Goal: Task Accomplishment & Management: Manage account settings

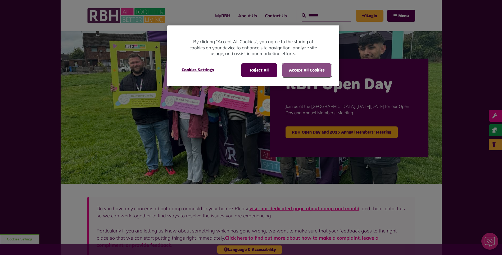
click at [297, 70] on button "Accept All Cookies" at bounding box center [306, 70] width 49 height 14
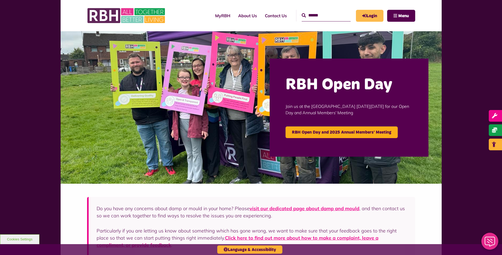
click at [371, 17] on link "Login" at bounding box center [370, 16] width 28 height 12
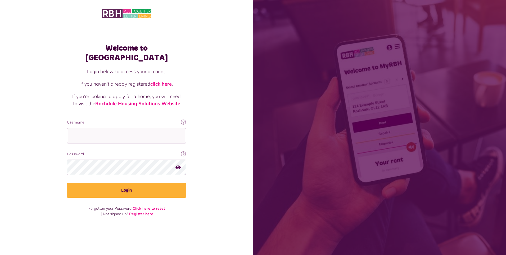
click at [81, 129] on input "Username" at bounding box center [126, 136] width 119 height 16
type input "**********"
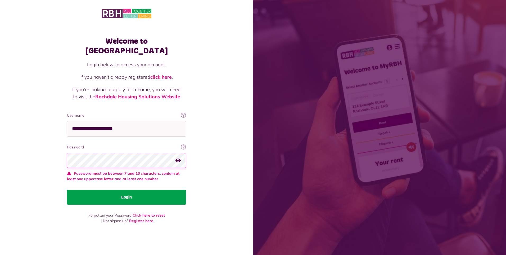
click at [127, 189] on button "Login" at bounding box center [126, 196] width 119 height 15
click at [126, 193] on button "Login" at bounding box center [126, 196] width 119 height 15
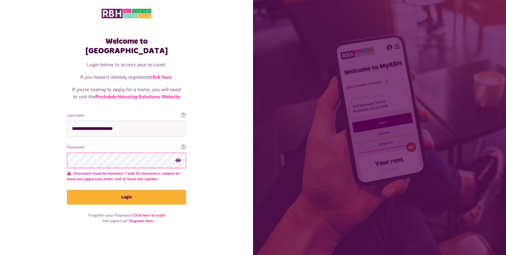
click at [178, 157] on icon "button" at bounding box center [177, 159] width 5 height 5
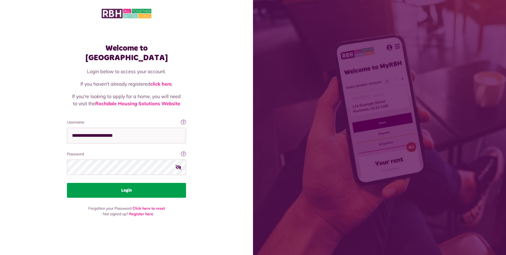
click at [126, 185] on button "Login" at bounding box center [126, 190] width 119 height 15
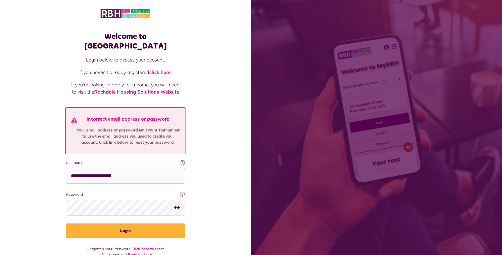
click at [175, 205] on icon "button" at bounding box center [176, 207] width 5 height 5
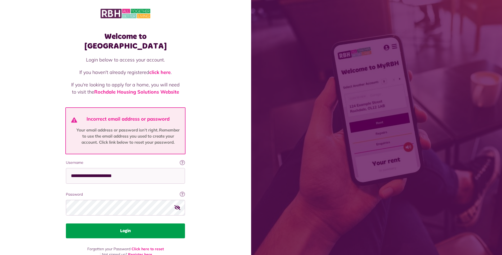
click at [119, 223] on button "Login" at bounding box center [125, 230] width 119 height 15
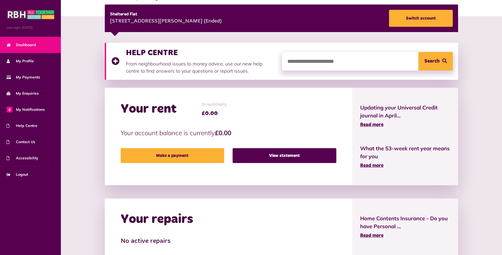
scroll to position [78, 0]
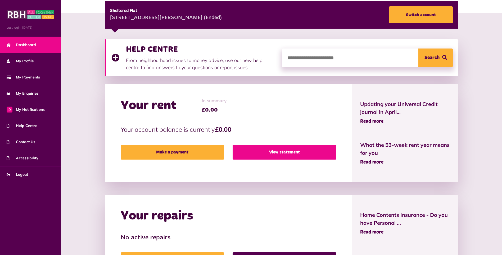
click at [296, 153] on link "View statement" at bounding box center [284, 151] width 103 height 15
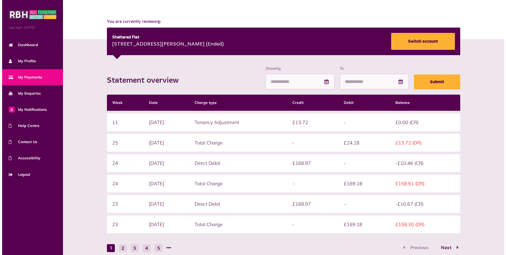
scroll to position [53, 0]
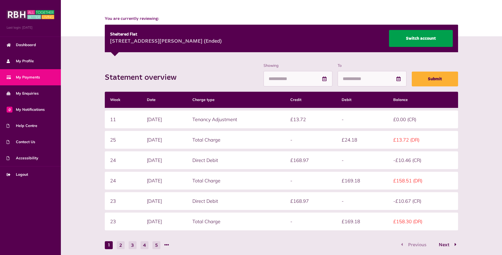
click at [419, 37] on link "Switch account" at bounding box center [421, 38] width 64 height 17
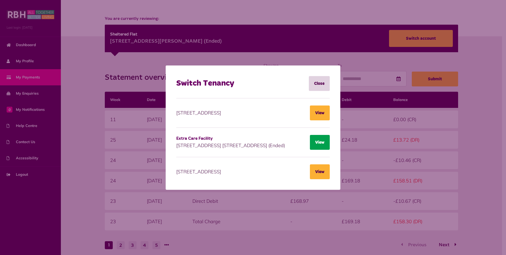
click at [320, 141] on button "View" at bounding box center [320, 142] width 20 height 15
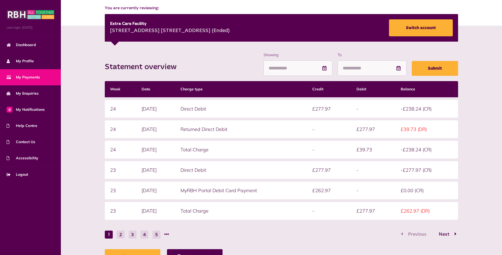
scroll to position [67, 0]
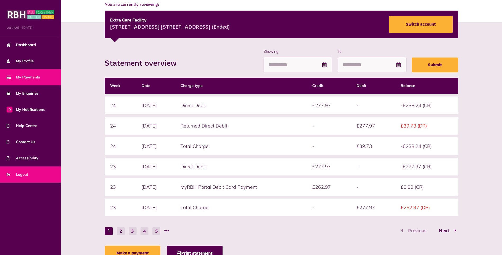
click at [22, 173] on span "Logout" at bounding box center [17, 174] width 21 height 6
